Goal: Information Seeking & Learning: Compare options

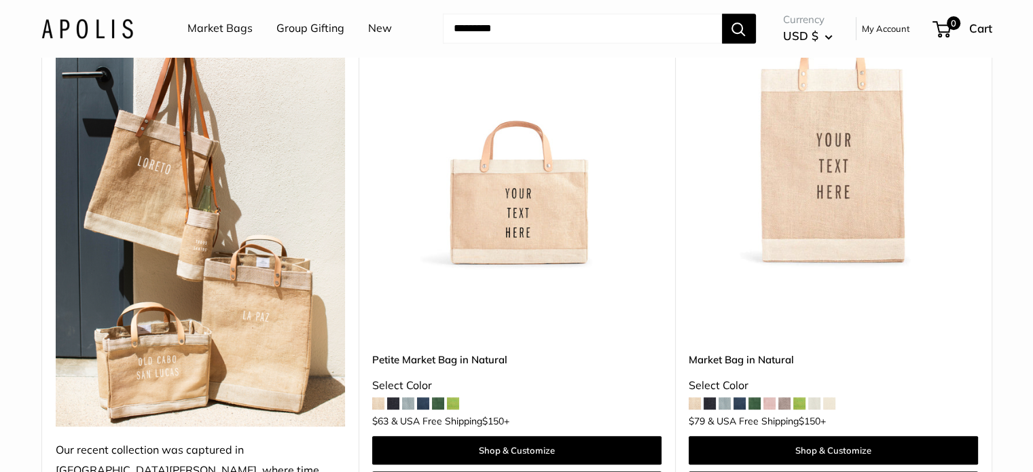
scroll to position [815, 0]
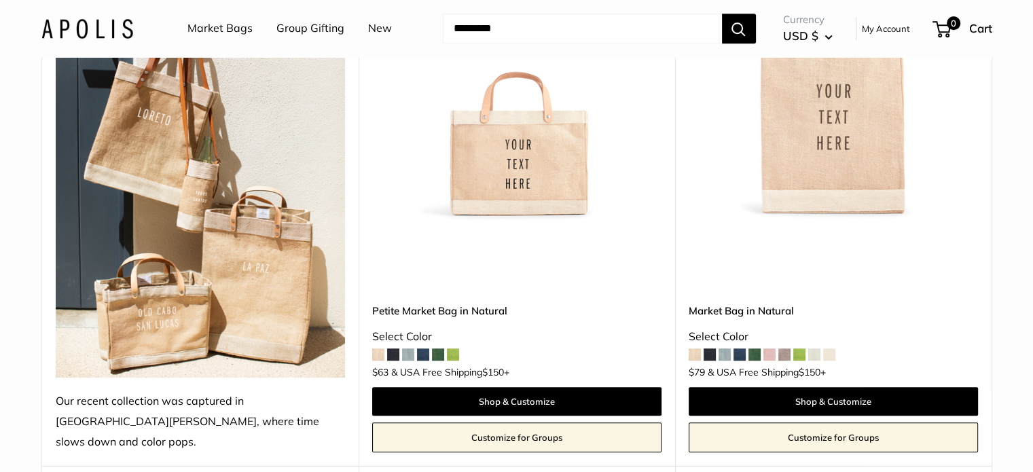
click at [456, 348] on span at bounding box center [453, 354] width 12 height 12
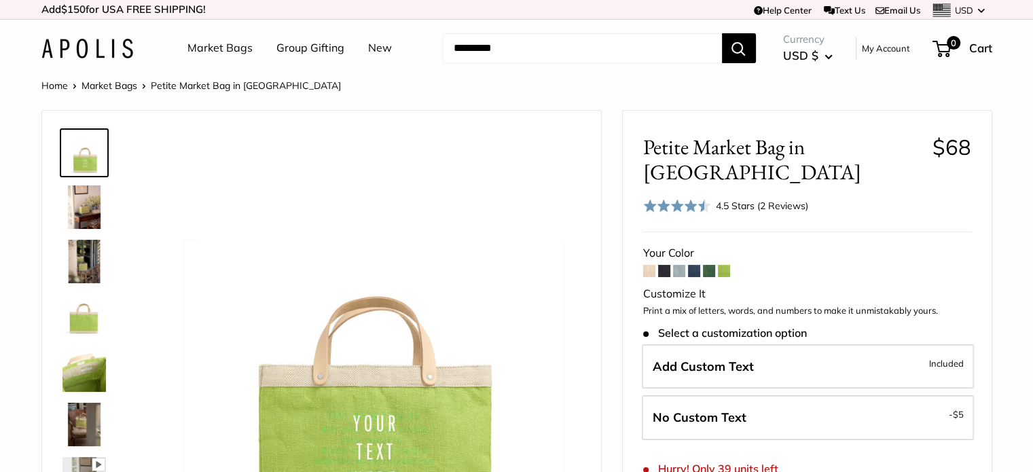
click at [679, 265] on span at bounding box center [679, 271] width 12 height 12
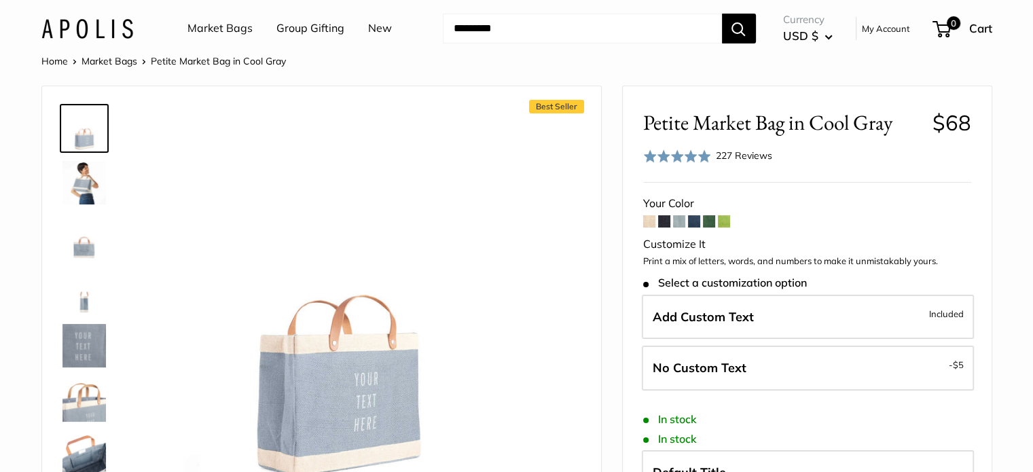
scroll to position [68, 0]
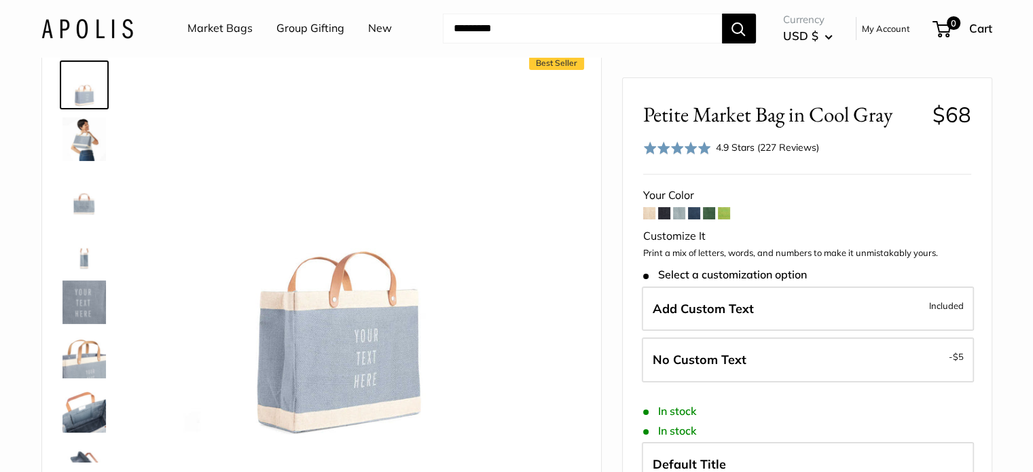
click at [693, 214] on span at bounding box center [694, 213] width 12 height 12
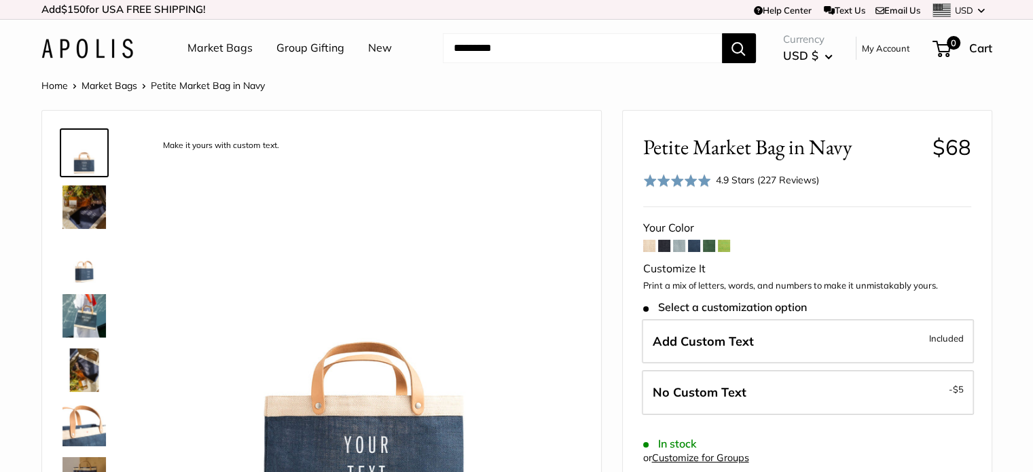
click at [211, 47] on link "Market Bags" at bounding box center [219, 48] width 65 height 20
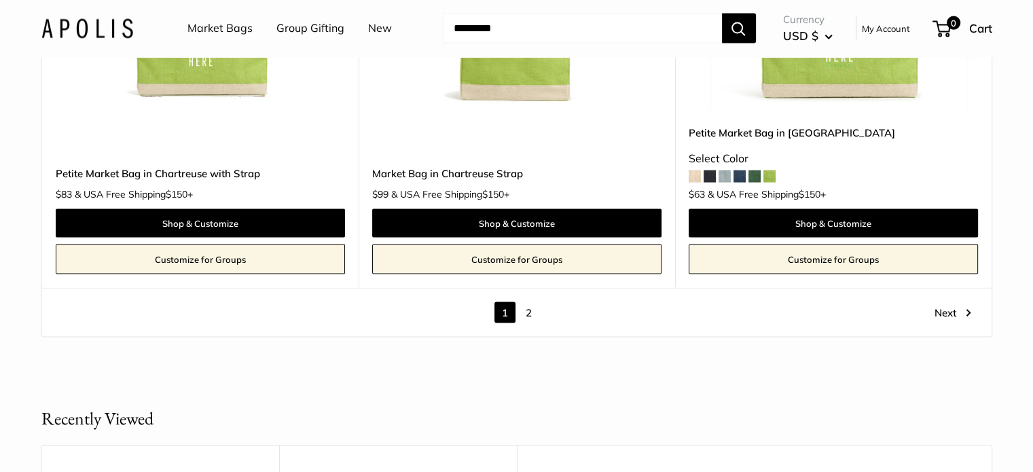
scroll to position [7811, 0]
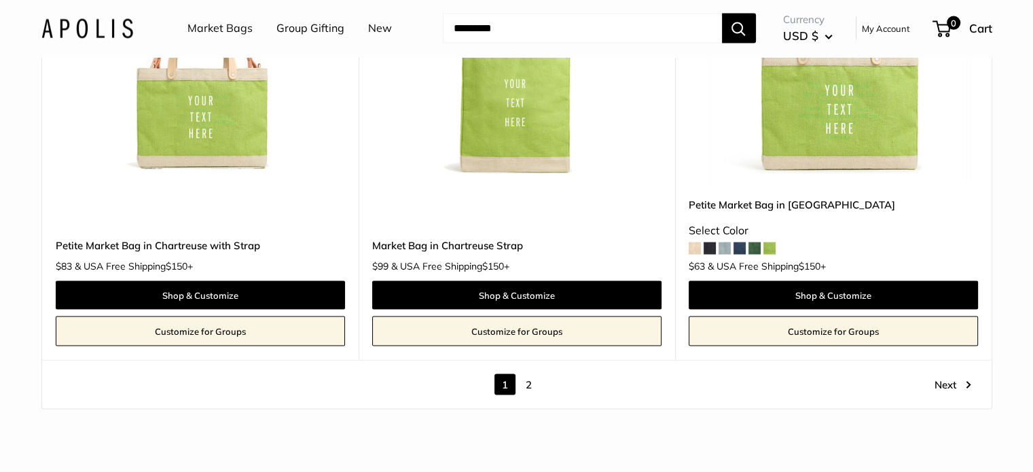
click at [531, 374] on link "2" at bounding box center [528, 384] width 21 height 21
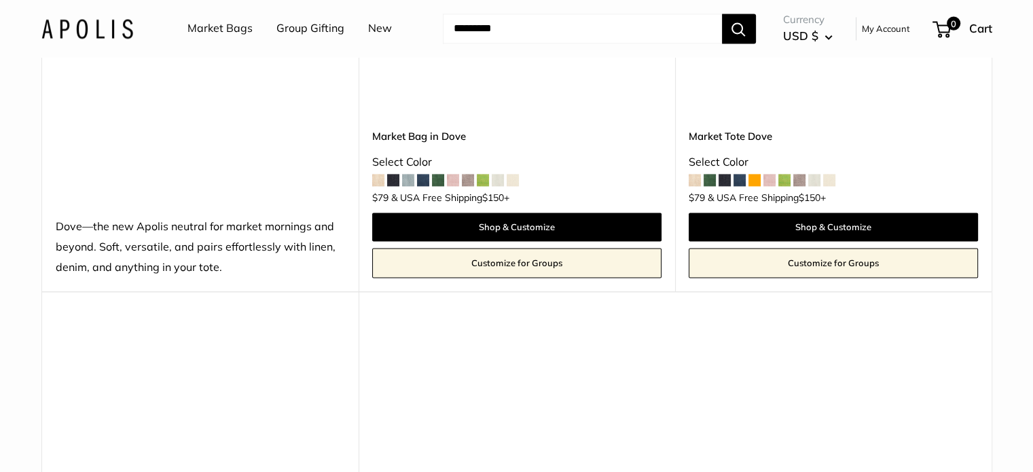
scroll to position [1869, 0]
